Goal: Information Seeking & Learning: Learn about a topic

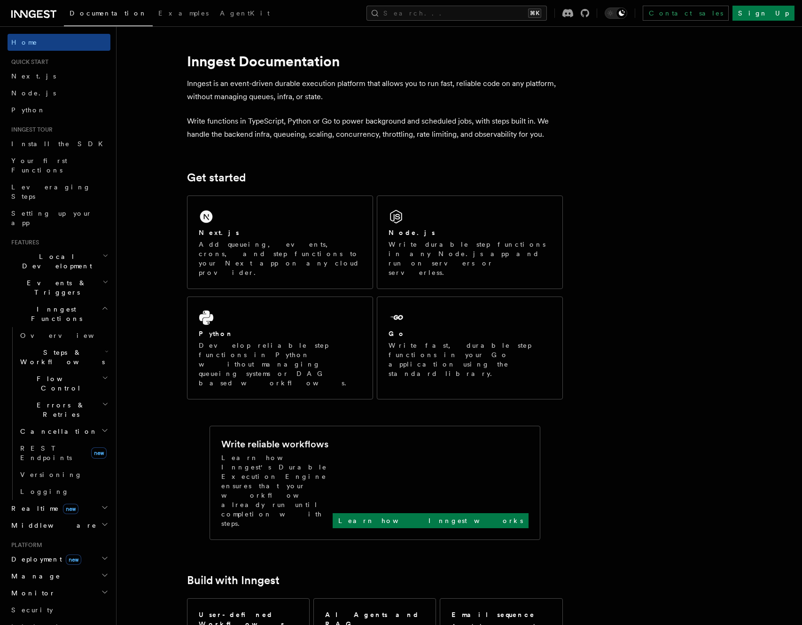
click at [72, 348] on span "Steps & Workflows" at bounding box center [60, 357] width 88 height 19
click at [49, 387] on link "Function steps" at bounding box center [67, 395] width 85 height 17
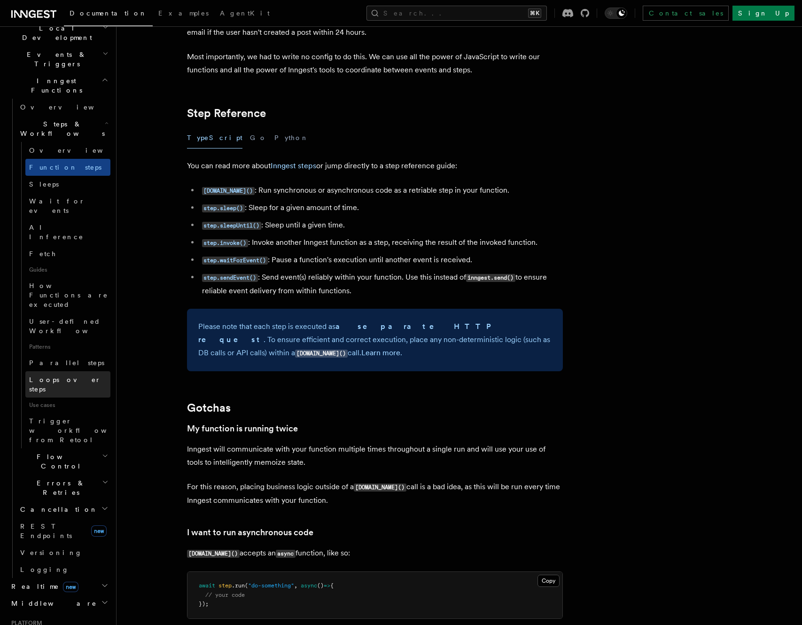
scroll to position [231, 0]
click at [68, 446] on h2 "Flow Control" at bounding box center [63, 459] width 94 height 26
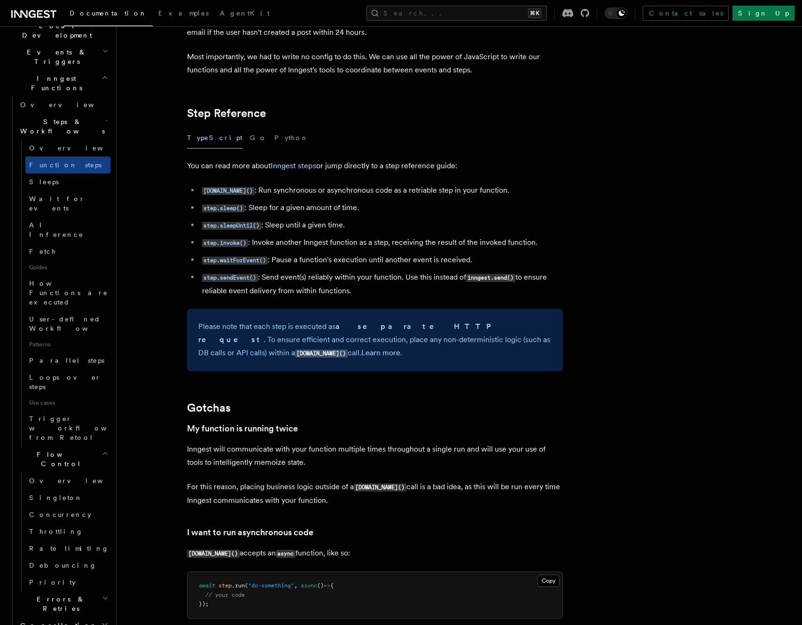
click at [68, 446] on h2 "Flow Control" at bounding box center [63, 459] width 94 height 26
click at [65, 499] on h2 "Cancellation" at bounding box center [63, 507] width 94 height 17
click at [66, 472] on h2 "Errors & Retries" at bounding box center [63, 485] width 94 height 26
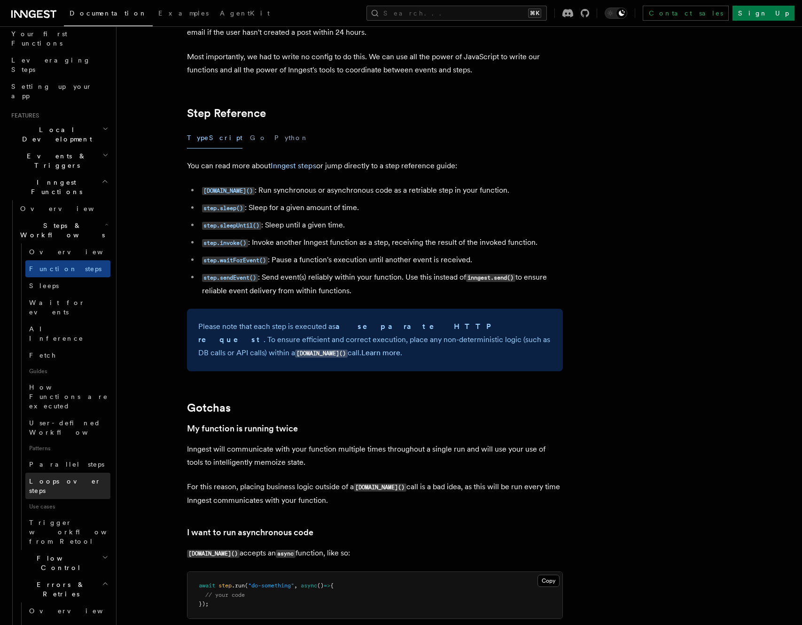
scroll to position [126, 0]
click at [50, 153] on span "Events & Triggers" at bounding box center [55, 162] width 95 height 19
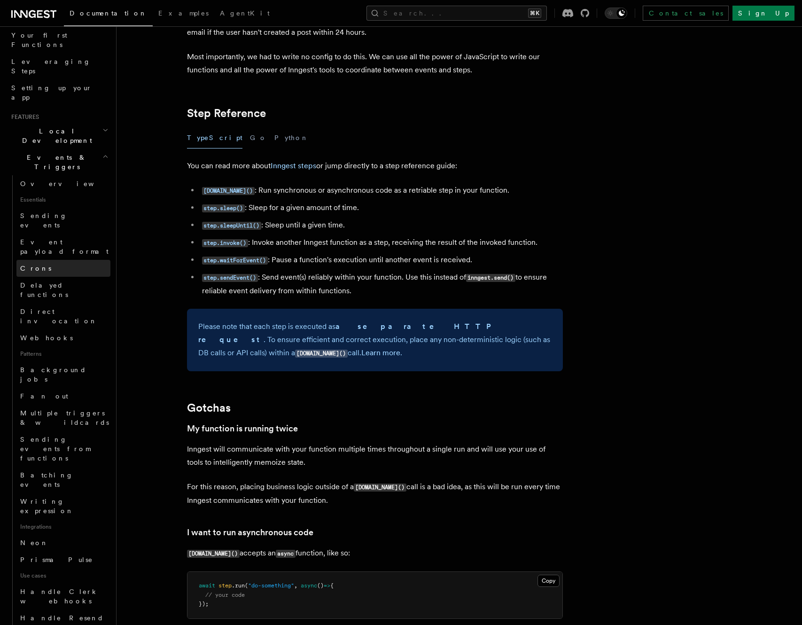
click at [41, 260] on link "Crons" at bounding box center [63, 268] width 94 height 17
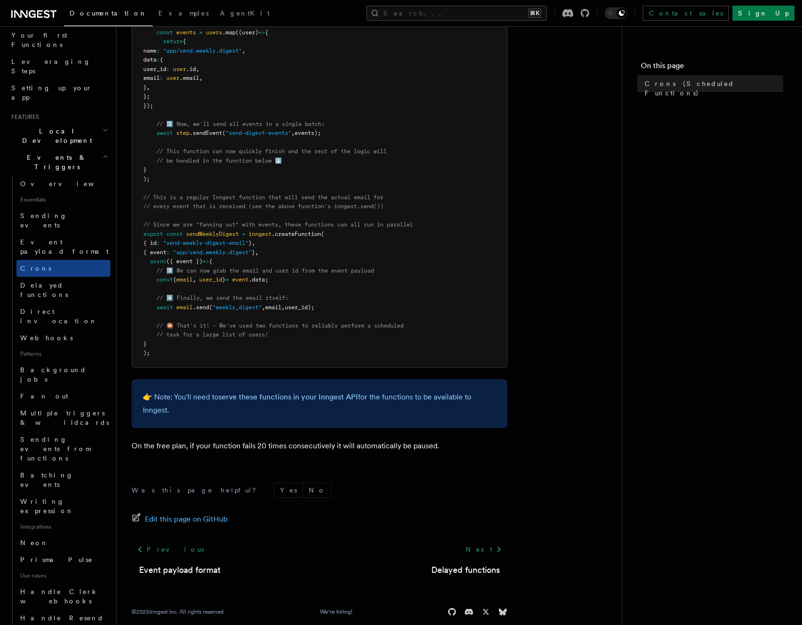
scroll to position [392, 0]
click at [51, 277] on link "Delayed functions" at bounding box center [63, 290] width 94 height 26
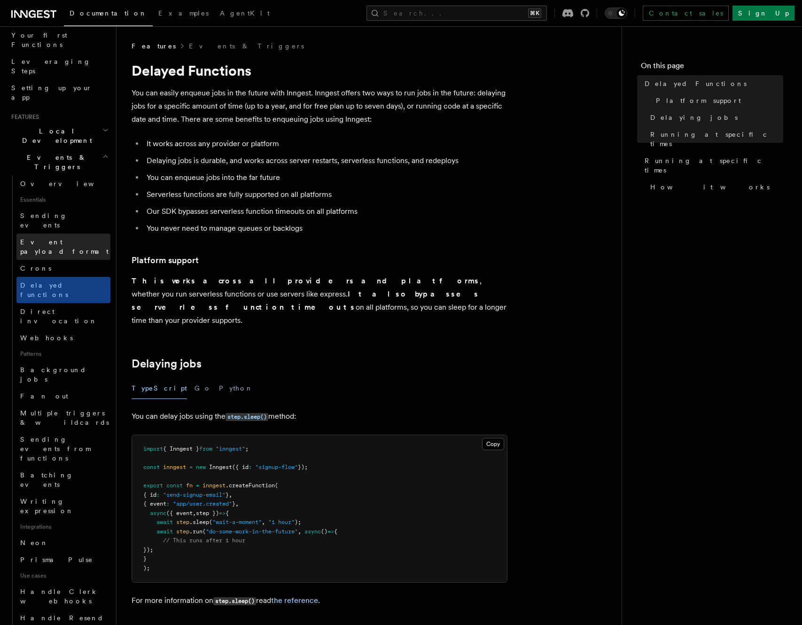
click at [87, 234] on link "Event payload format" at bounding box center [63, 247] width 94 height 26
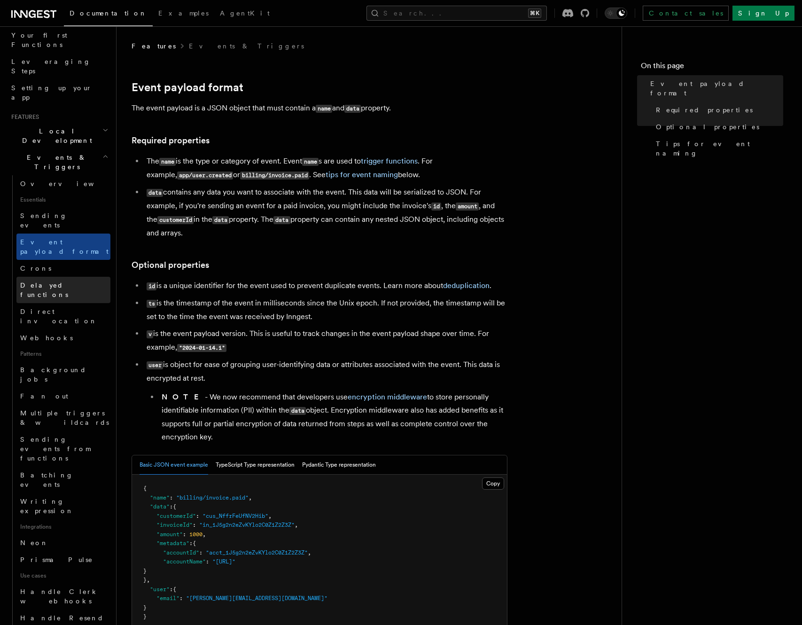
click at [61, 281] on span "Delayed functions" at bounding box center [65, 290] width 90 height 19
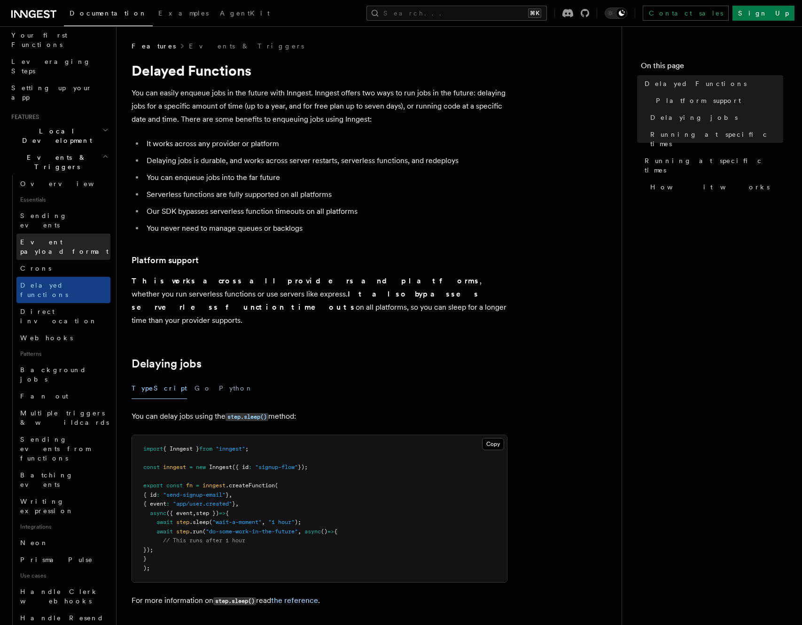
click at [79, 238] on span "Event payload format" at bounding box center [64, 246] width 88 height 17
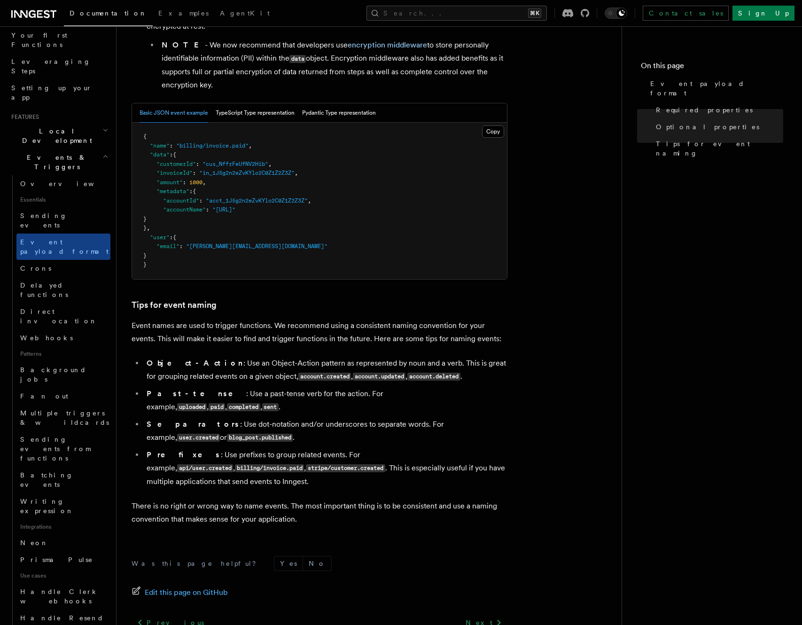
scroll to position [353, 0]
click at [78, 238] on span "Event payload format" at bounding box center [64, 246] width 88 height 17
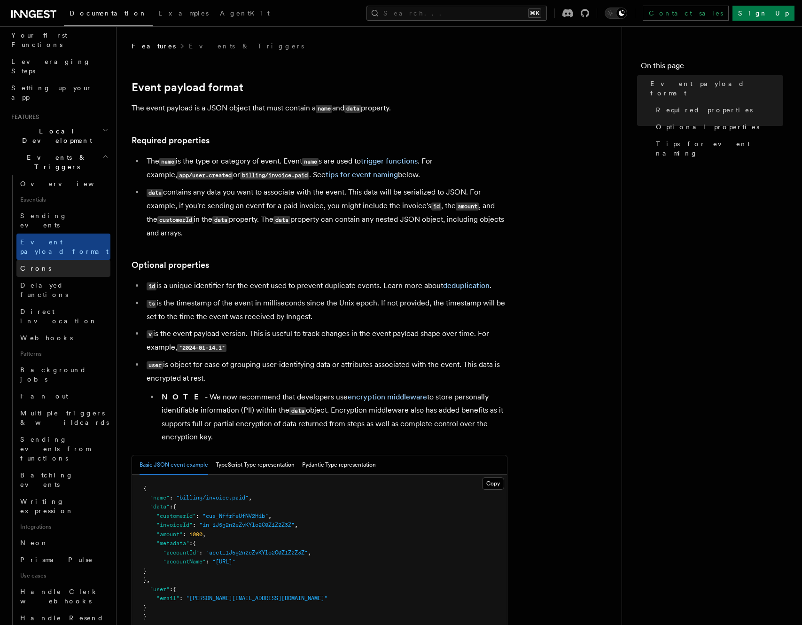
click at [77, 260] on link "Crons" at bounding box center [63, 268] width 94 height 17
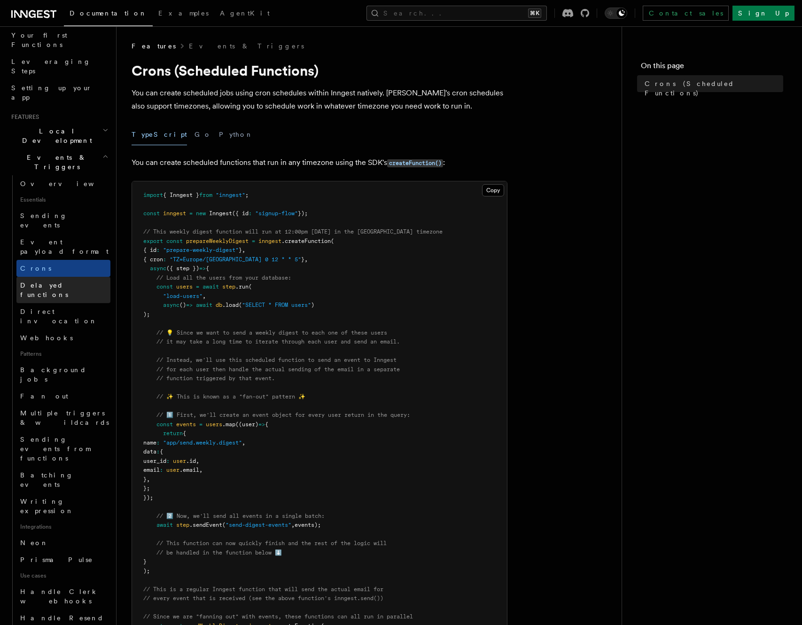
click at [91, 277] on link "Delayed functions" at bounding box center [63, 290] width 94 height 26
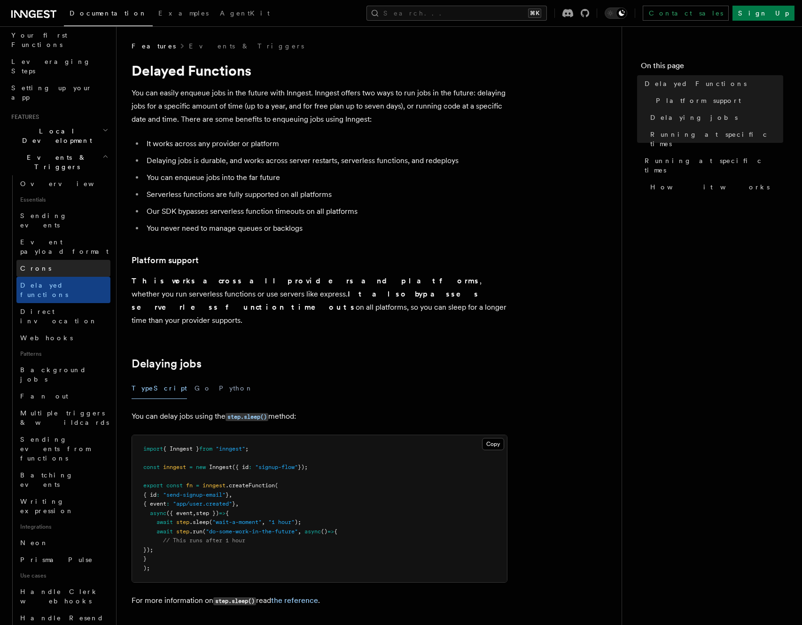
click at [90, 260] on link "Crons" at bounding box center [63, 268] width 94 height 17
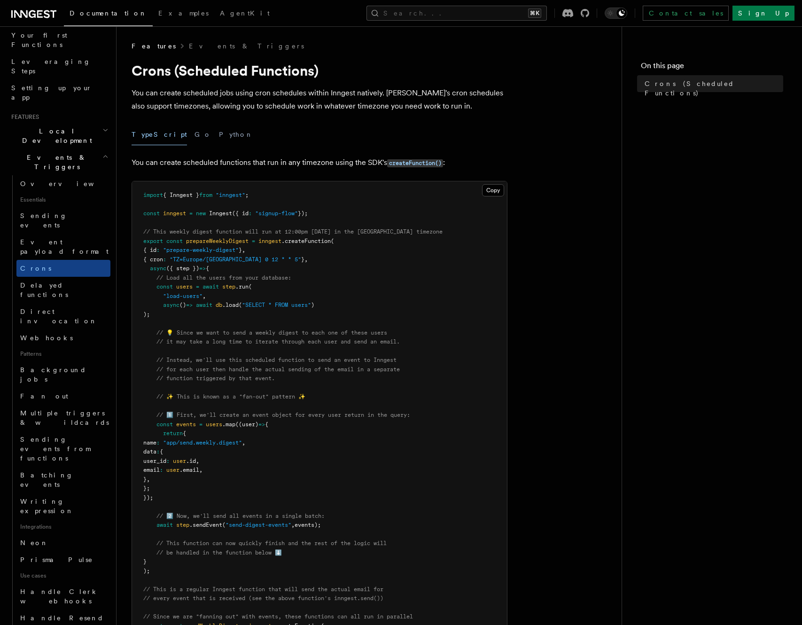
click at [422, 207] on pre "import { Inngest } from "inngest" ; const inngest = new Inngest ({ id : "signup…" at bounding box center [319, 470] width 375 height 578
